Goal: Task Accomplishment & Management: Manage account settings

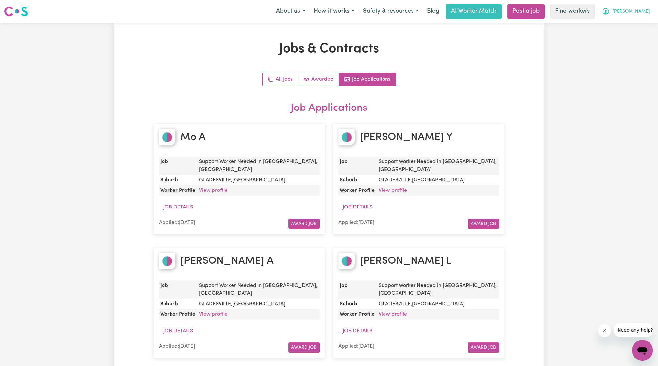
click at [640, 12] on span "[PERSON_NAME]" at bounding box center [632, 11] width 38 height 7
click at [616, 23] on link "My Dashboard" at bounding box center [628, 25] width 52 height 12
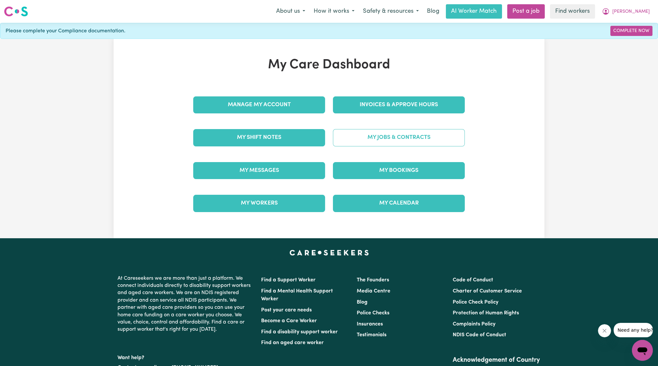
click at [425, 142] on link "My Jobs & Contracts" at bounding box center [399, 137] width 132 height 17
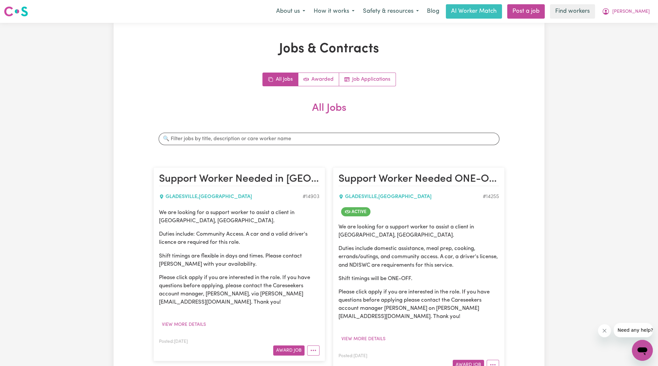
click at [185, 331] on article "Support Worker Needed in Gladesville, NSW GLADESVILLE , New South Wales # 14903…" at bounding box center [239, 263] width 172 height 193
click at [191, 326] on button "View more details" at bounding box center [184, 324] width 50 height 10
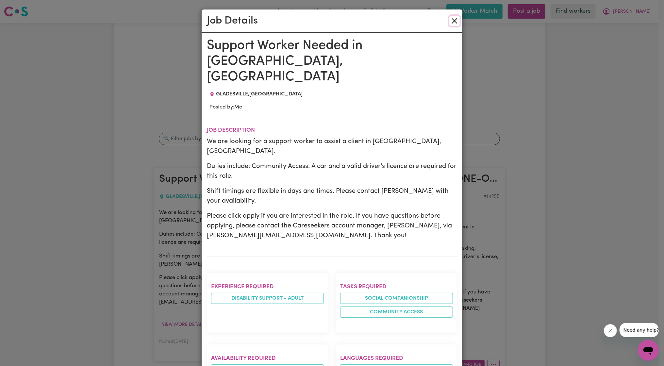
click at [449, 17] on button "Close" at bounding box center [454, 21] width 10 height 10
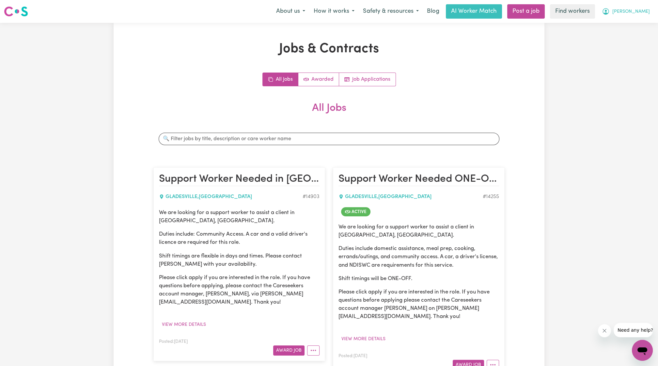
click at [638, 9] on span "[PERSON_NAME]" at bounding box center [632, 11] width 38 height 7
click at [623, 34] on link "Logout" at bounding box center [628, 37] width 52 height 12
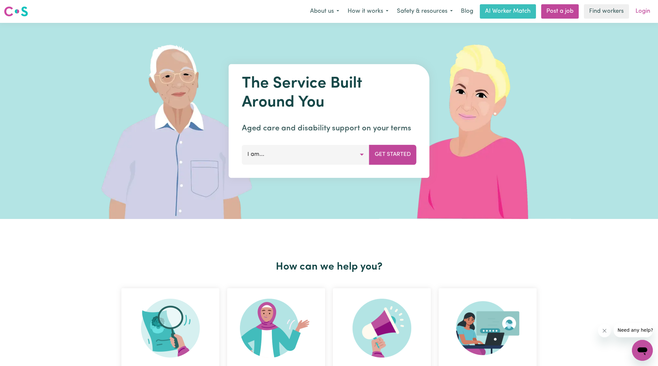
drag, startPoint x: 623, startPoint y: 34, endPoint x: 636, endPoint y: 17, distance: 21.2
click at [636, 17] on link "Login" at bounding box center [643, 11] width 23 height 14
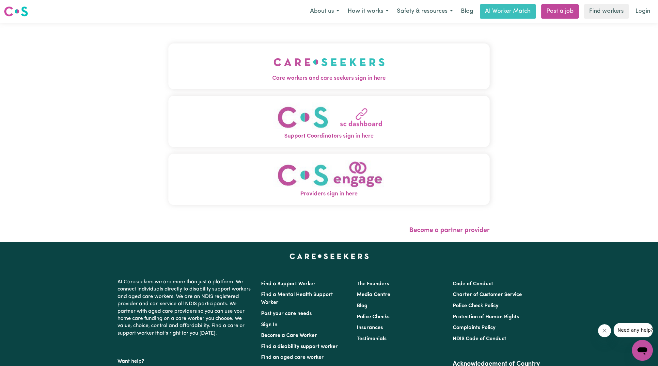
click at [217, 69] on button "Care workers and care seekers sign in here" at bounding box center [328, 66] width 321 height 46
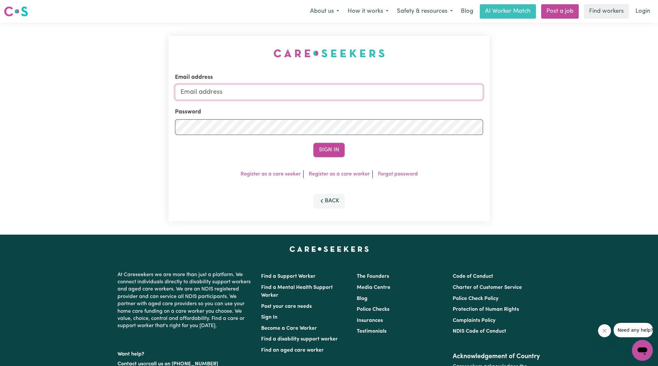
click at [356, 93] on input "Email address" at bounding box center [329, 92] width 308 height 16
drag, startPoint x: 214, startPoint y: 90, endPoint x: 341, endPoint y: 101, distance: 127.5
click at [341, 101] on form "Email address superuser~ethan@careseekers.com.au Password Sign In" at bounding box center [329, 115] width 308 height 84
type input "superuser~bubbleyang1@hotmail.com"
click at [323, 144] on button "Sign In" at bounding box center [328, 150] width 31 height 14
